Goal: Information Seeking & Learning: Find specific fact

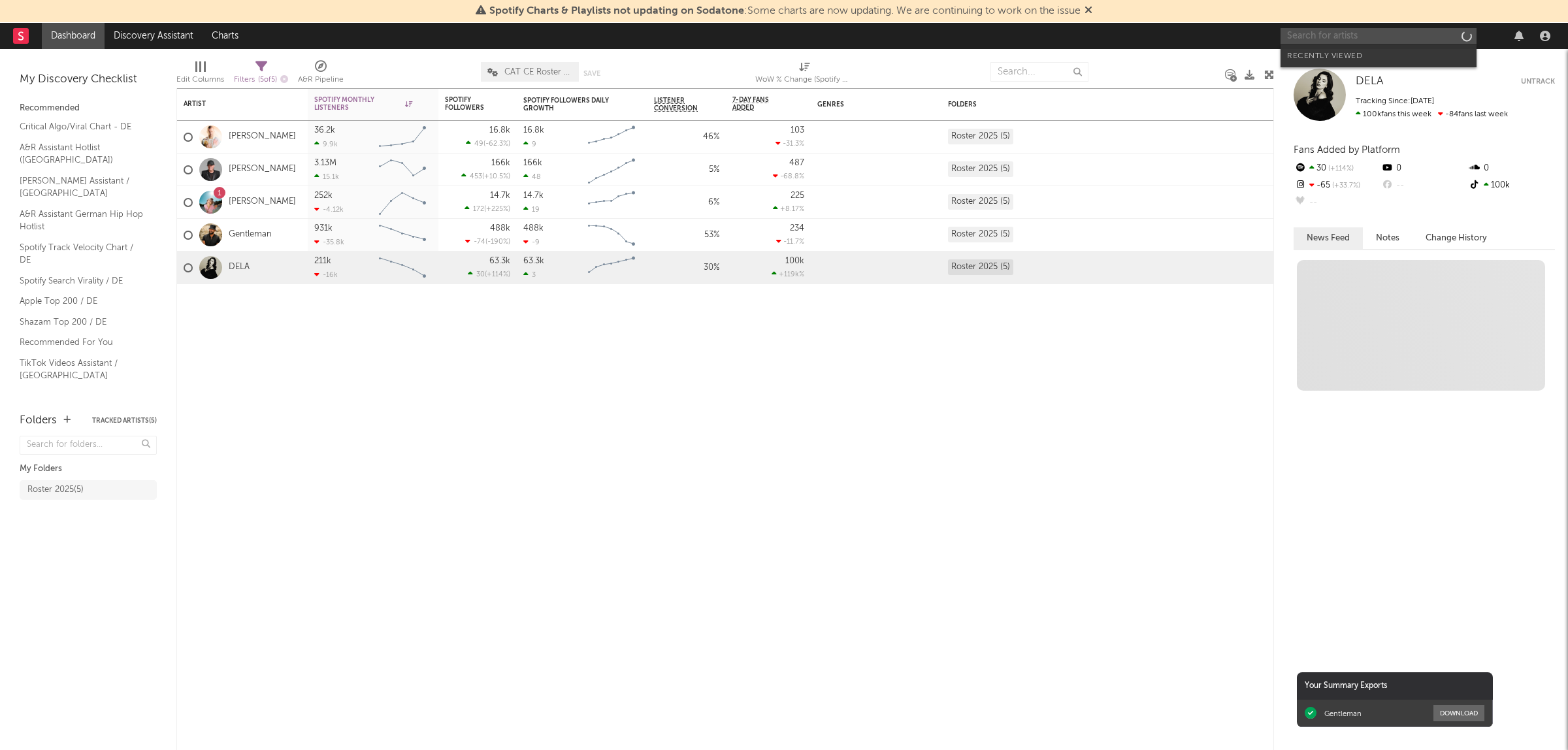
click at [1336, 34] on input "text" at bounding box center [1378, 36] width 196 height 16
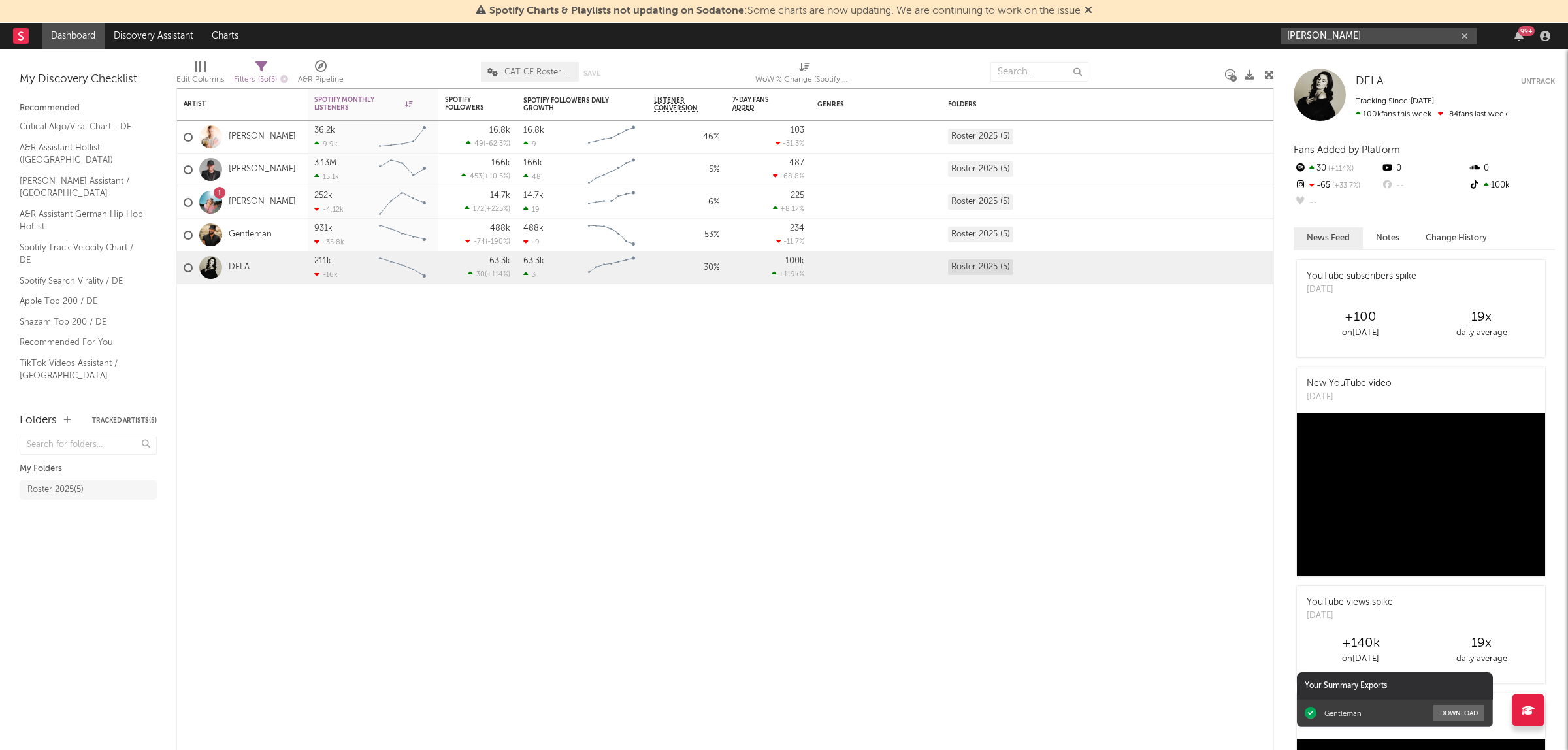
type input "[PERSON_NAME]"
click at [1092, 409] on div "Artist Notifications Spotify Monthly Listeners 7d Change WoW % Change Spotify F…" at bounding box center [725, 419] width 1098 height 662
